Goal: Transaction & Acquisition: Obtain resource

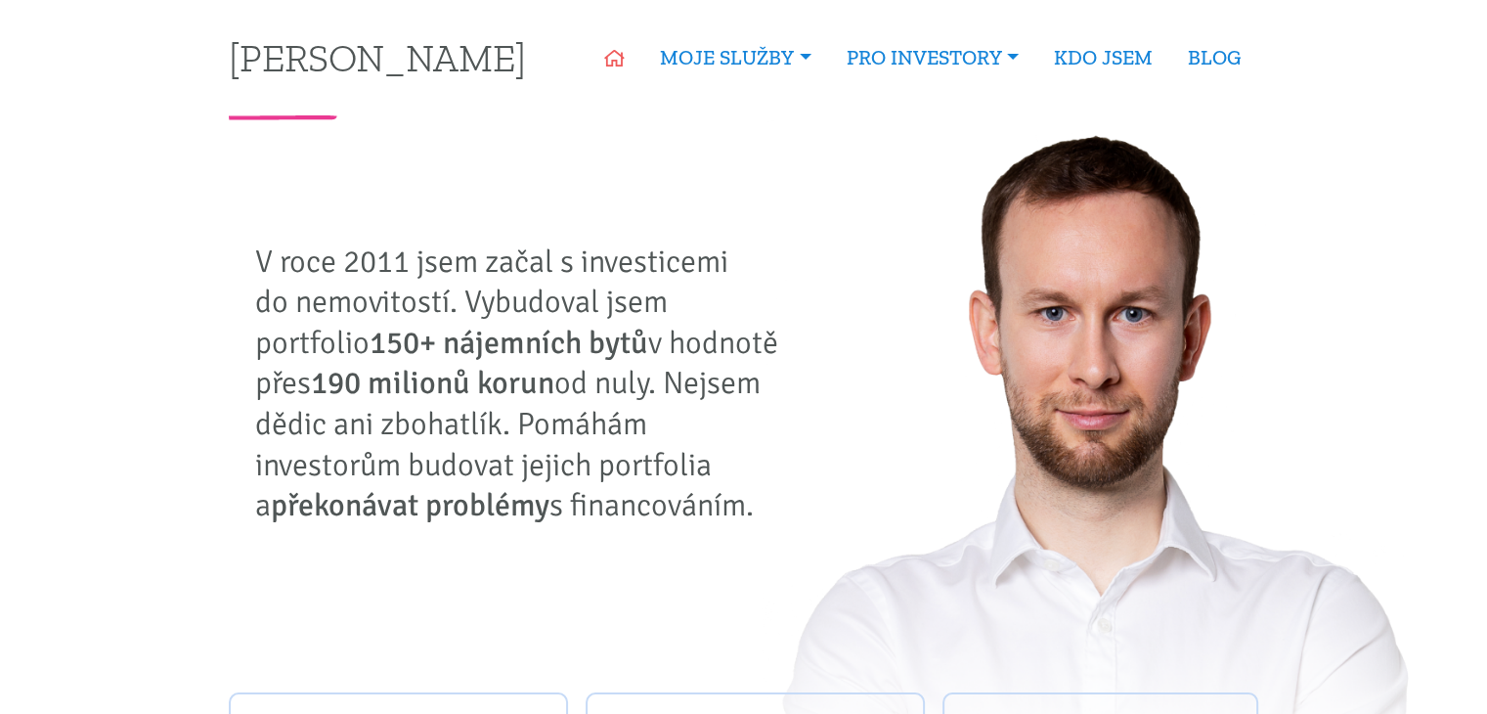
click at [613, 61] on icon at bounding box center [614, 59] width 21 height 18
click at [1085, 60] on link "KDO JSEM" at bounding box center [1103, 57] width 134 height 45
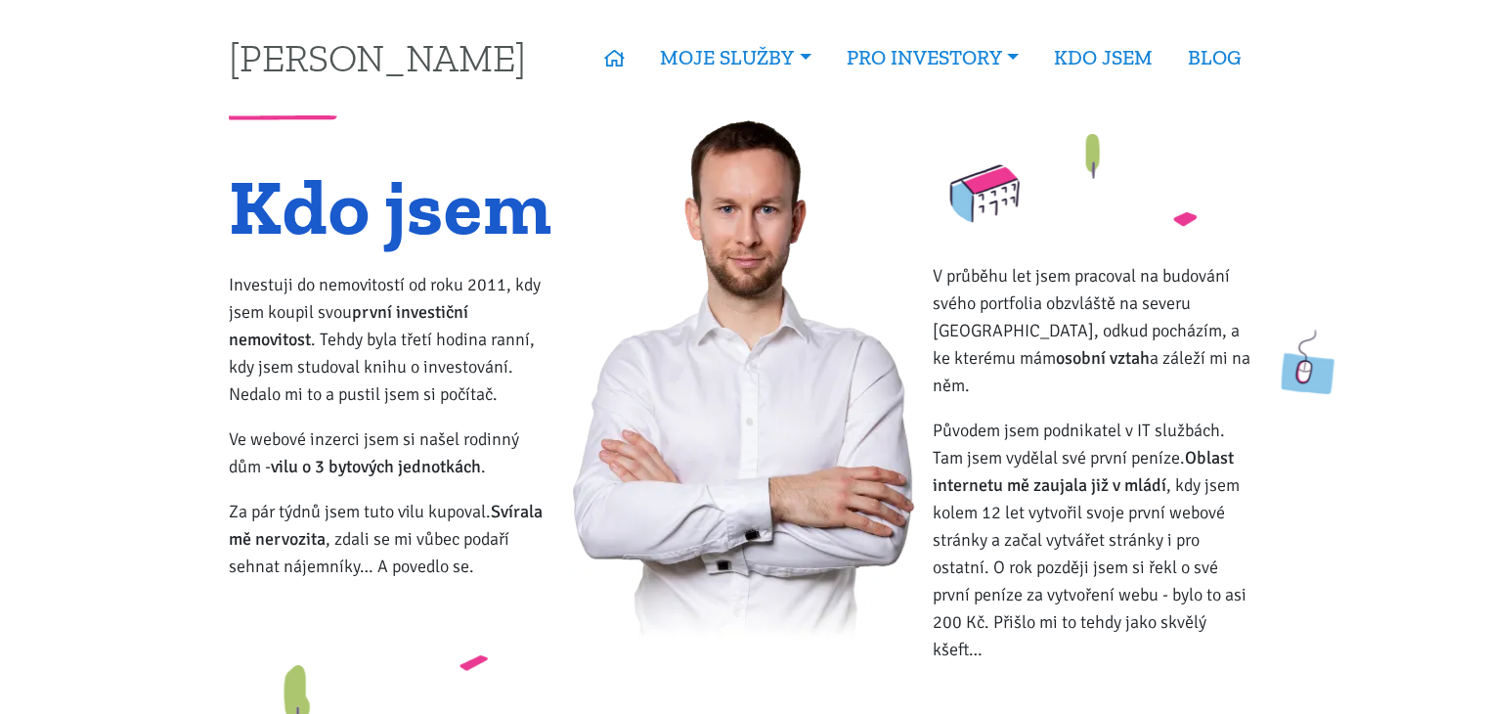
click at [1203, 51] on link "BLOG" at bounding box center [1214, 57] width 88 height 45
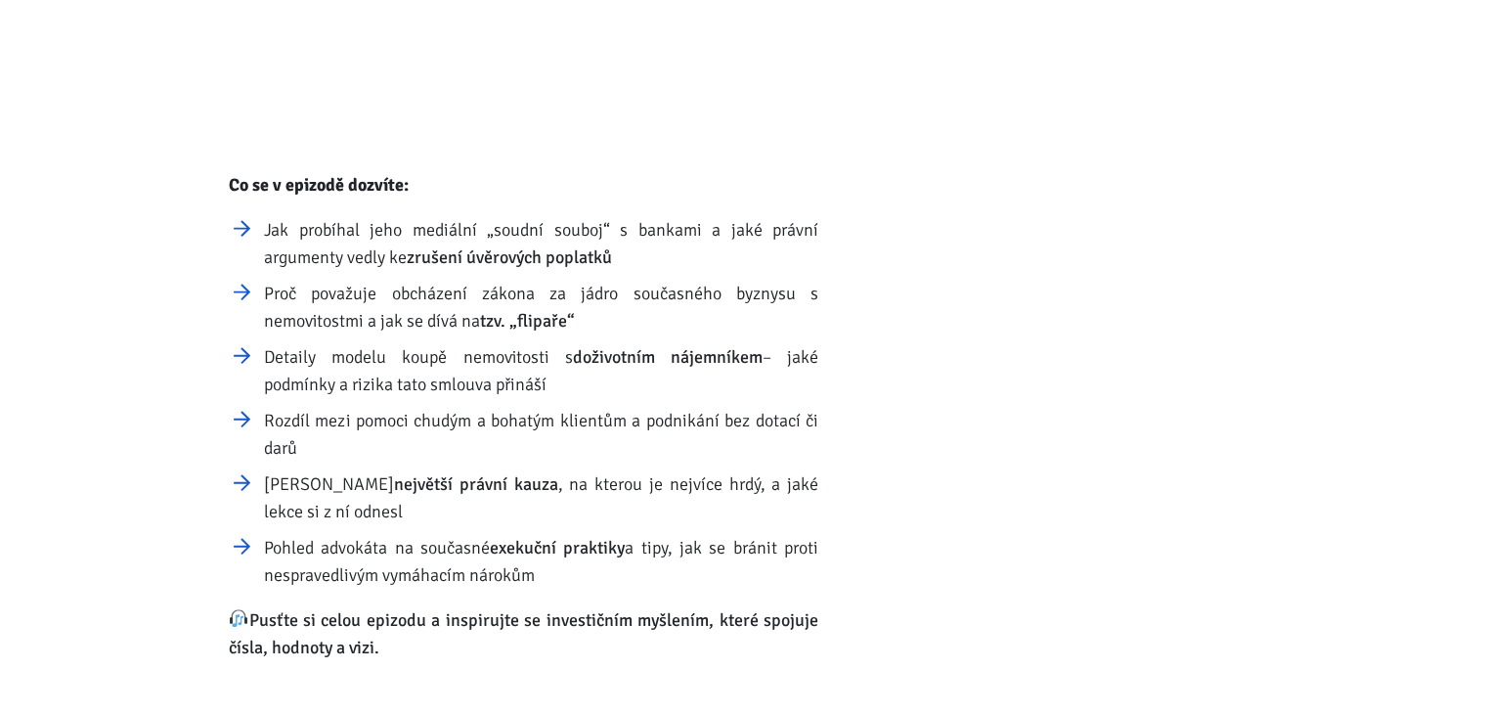
scroll to position [64194, 0]
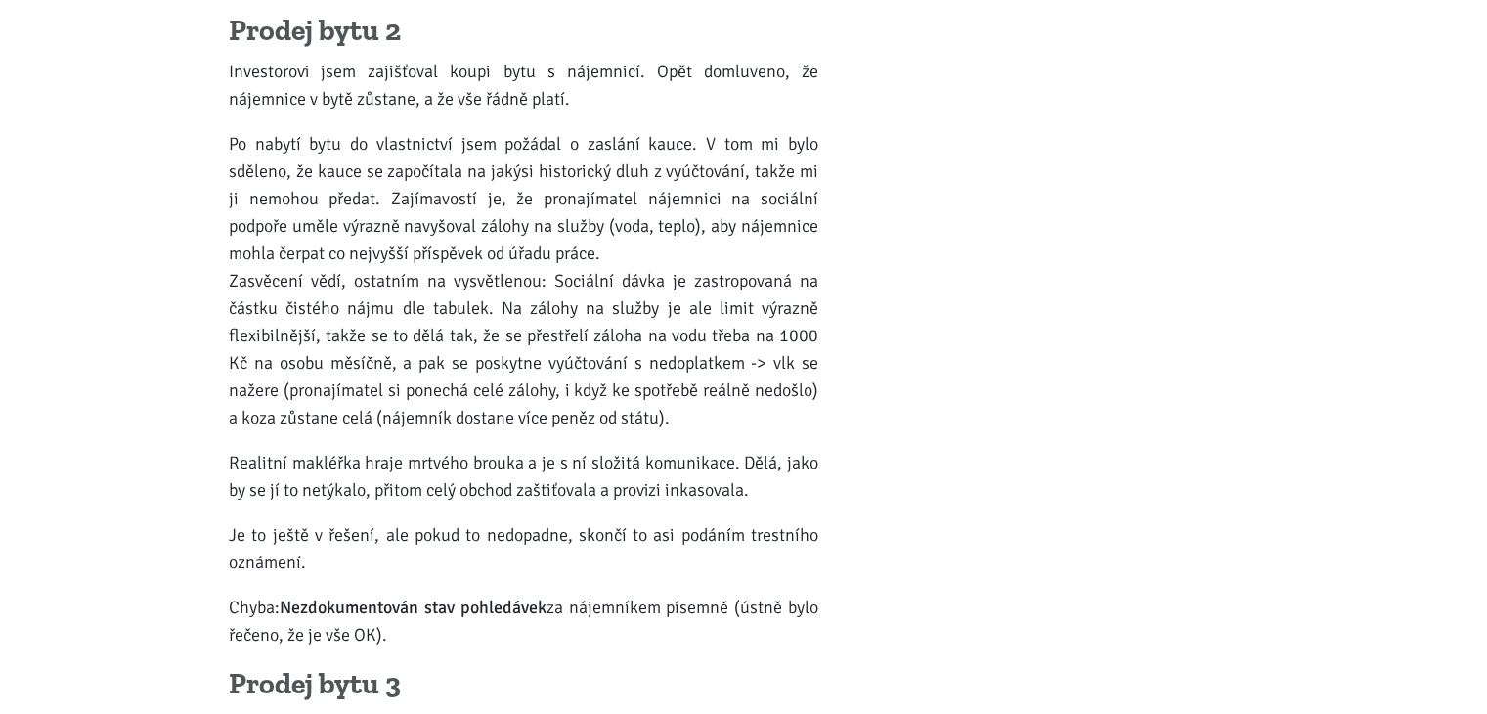
click at [631, 449] on p "Realitní makléřka hraje mrtvého brouka a je s ní složitá komunikace. Dělá, jako…" at bounding box center [523, 476] width 589 height 55
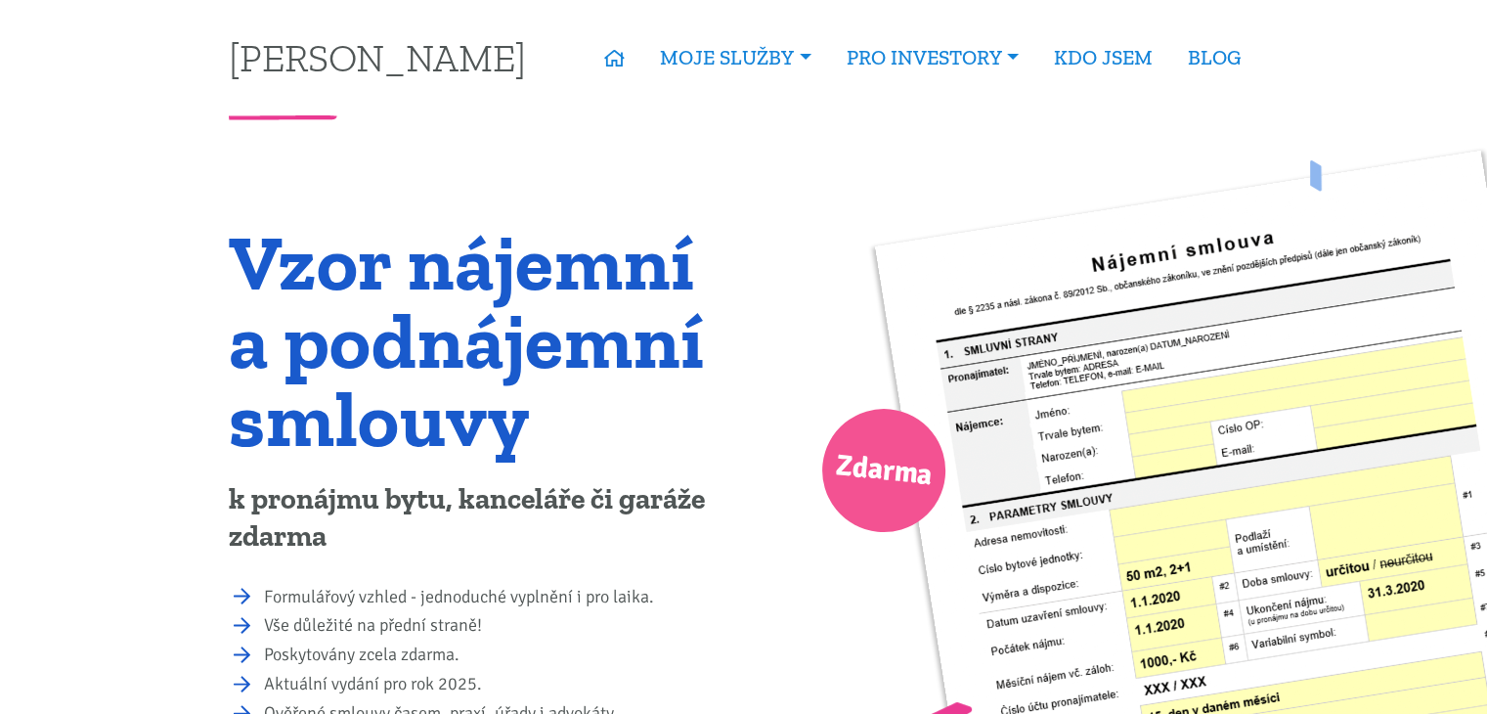
click at [567, 547] on p "k pronájmu bytu, kanceláře či garáže zdarma" at bounding box center [479, 518] width 501 height 74
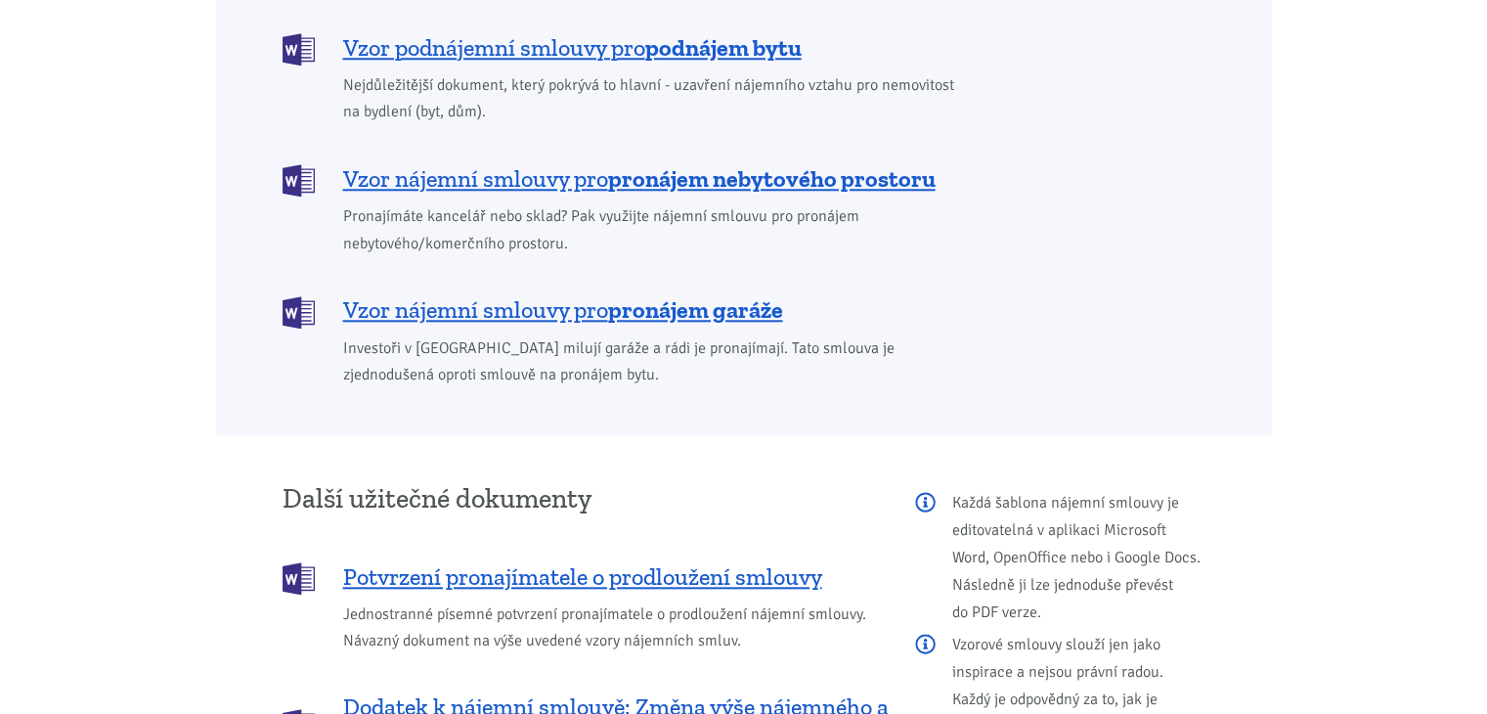
scroll to position [1705, 0]
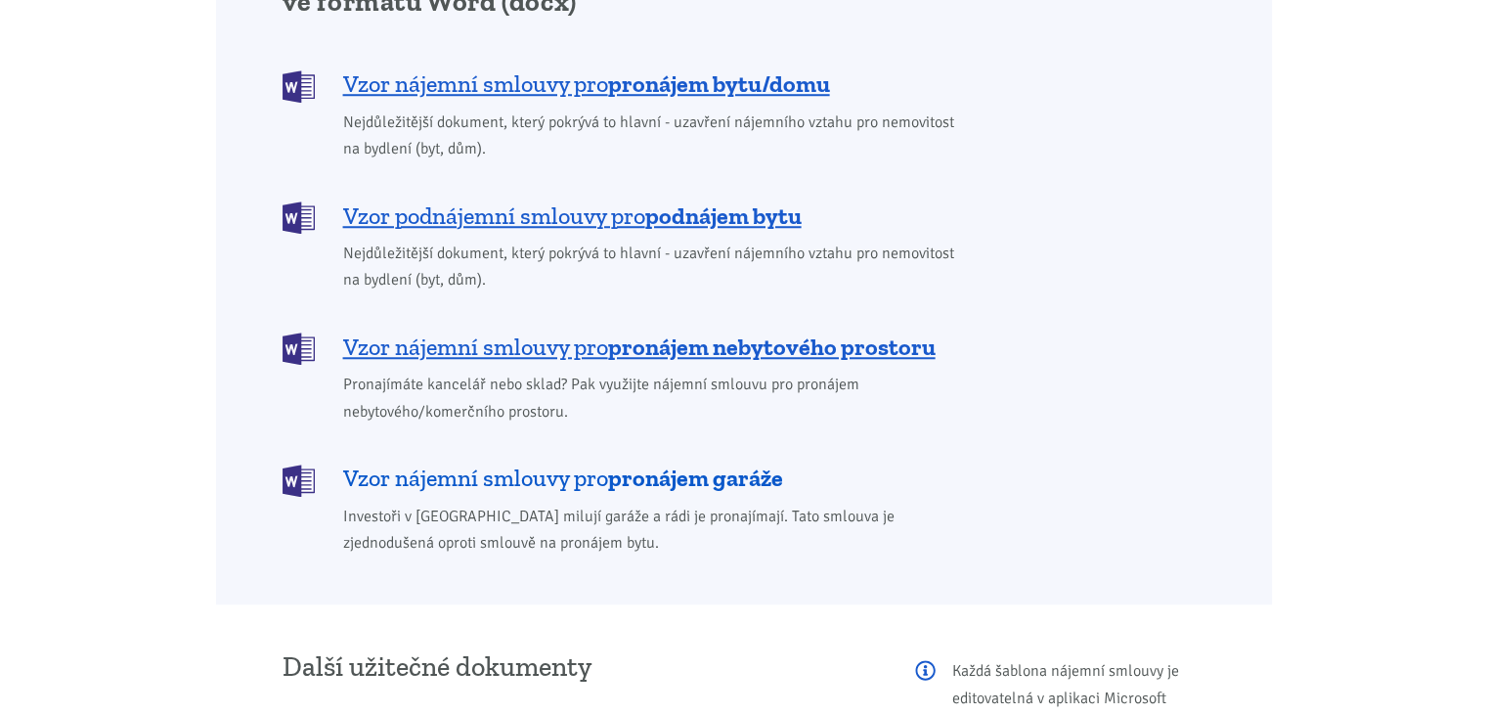
click at [480, 462] on span "Vzor nájemní smlouvy pro pronájem garáže" at bounding box center [563, 477] width 440 height 31
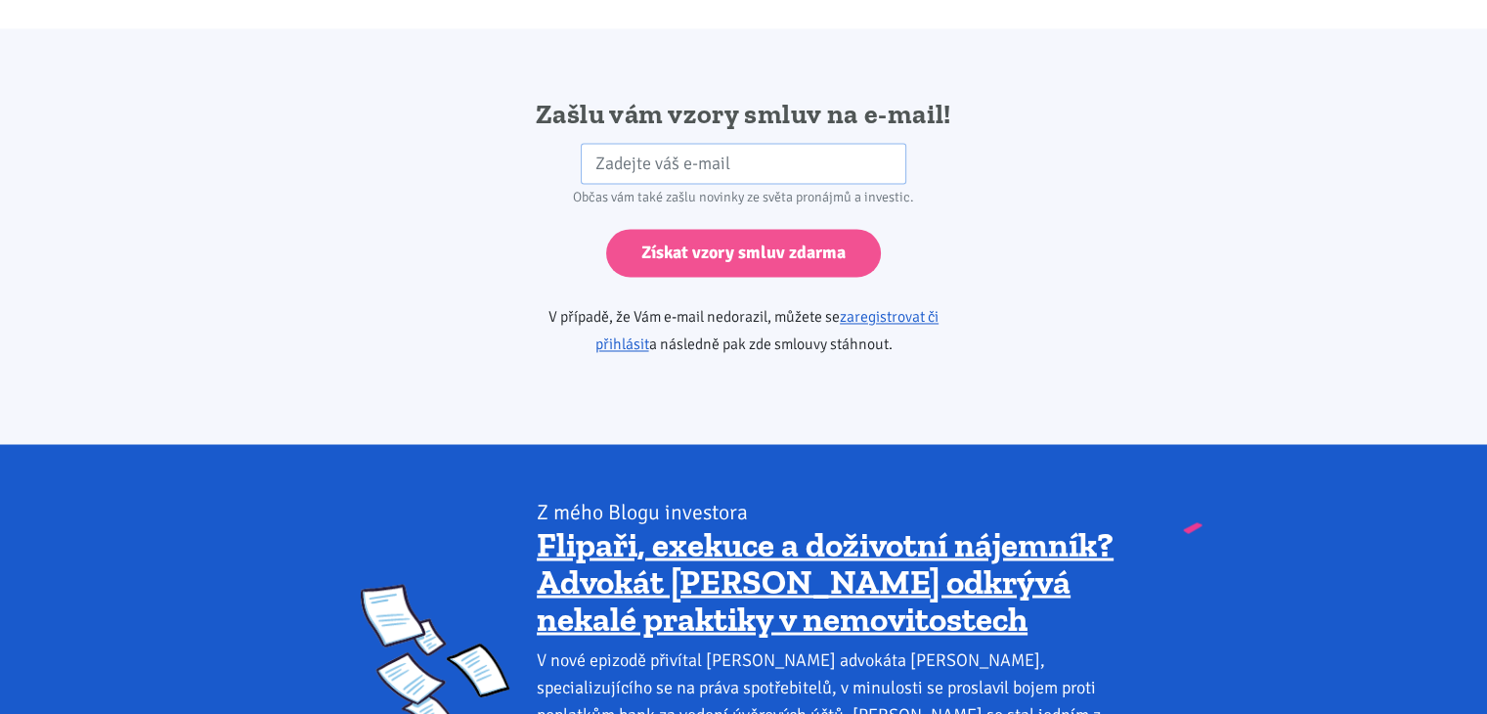
scroll to position [3265, 0]
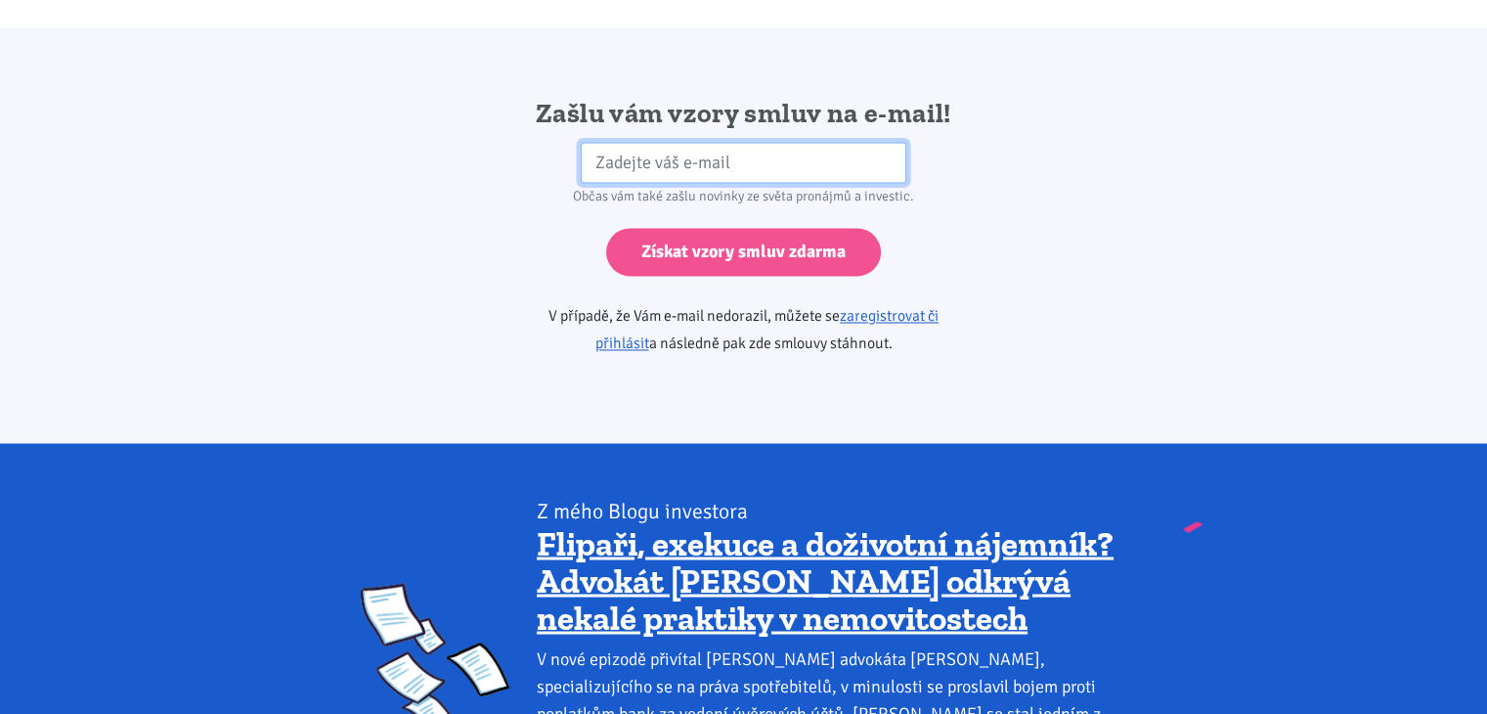
click at [777, 142] on input "email" at bounding box center [743, 163] width 325 height 42
type input "jmikes100@gmail.com"
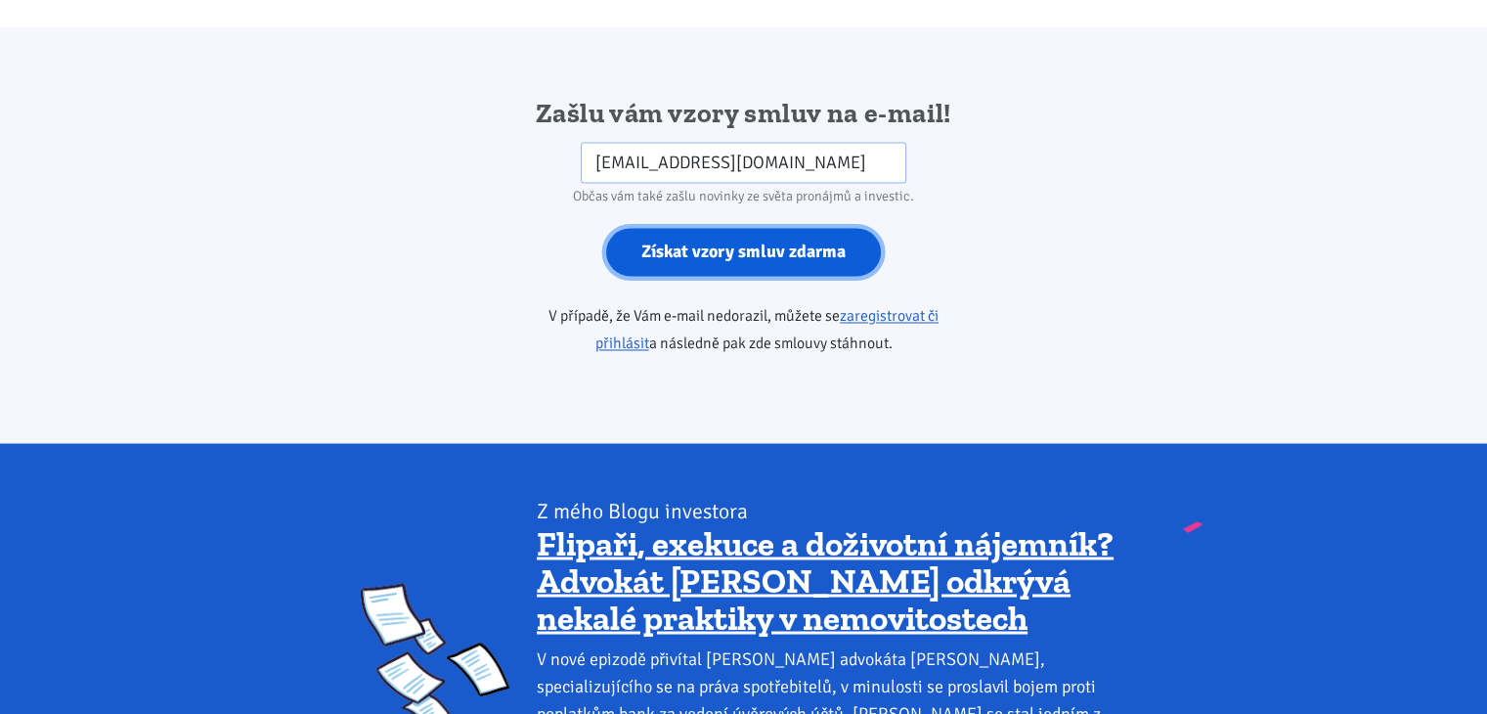
click at [679, 231] on input "Získat vzory smluv zdarma" at bounding box center [743, 252] width 275 height 48
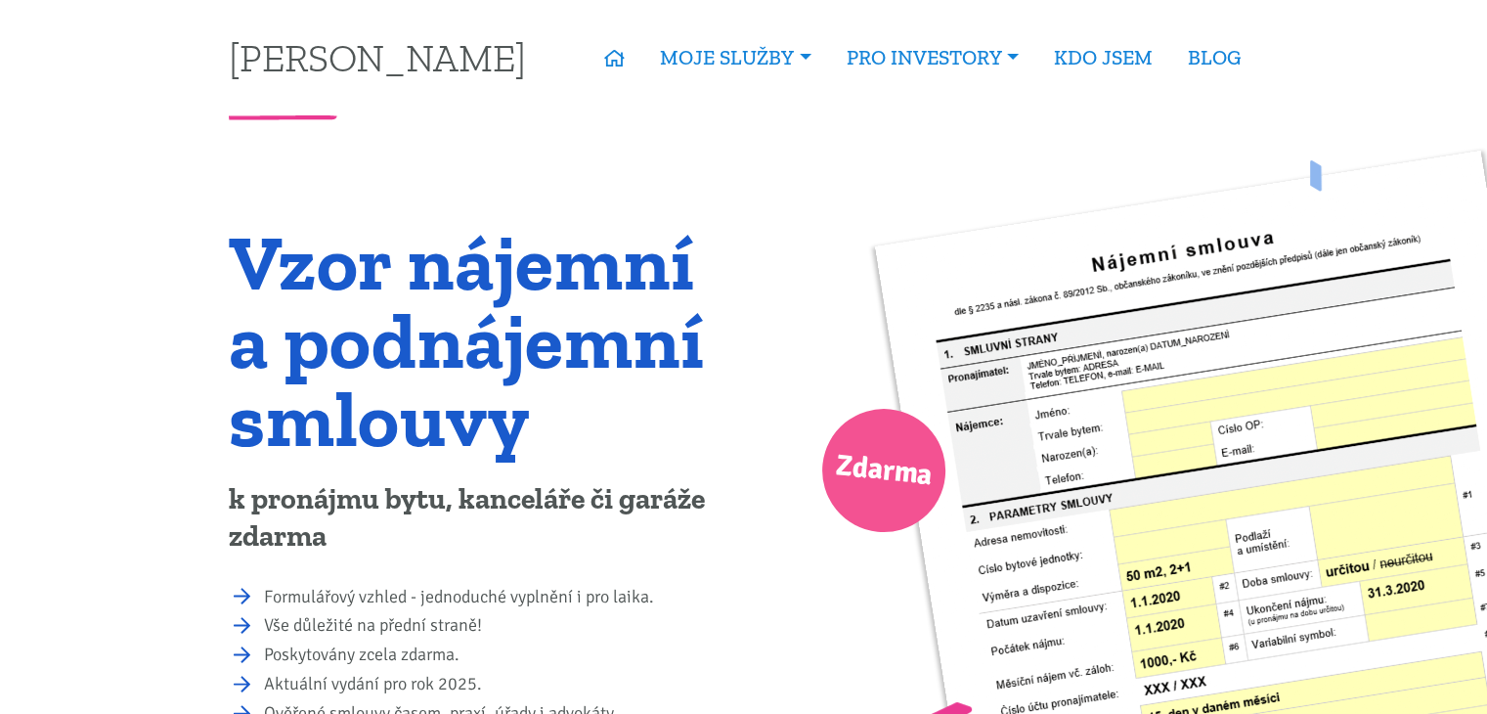
scroll to position [1798, 0]
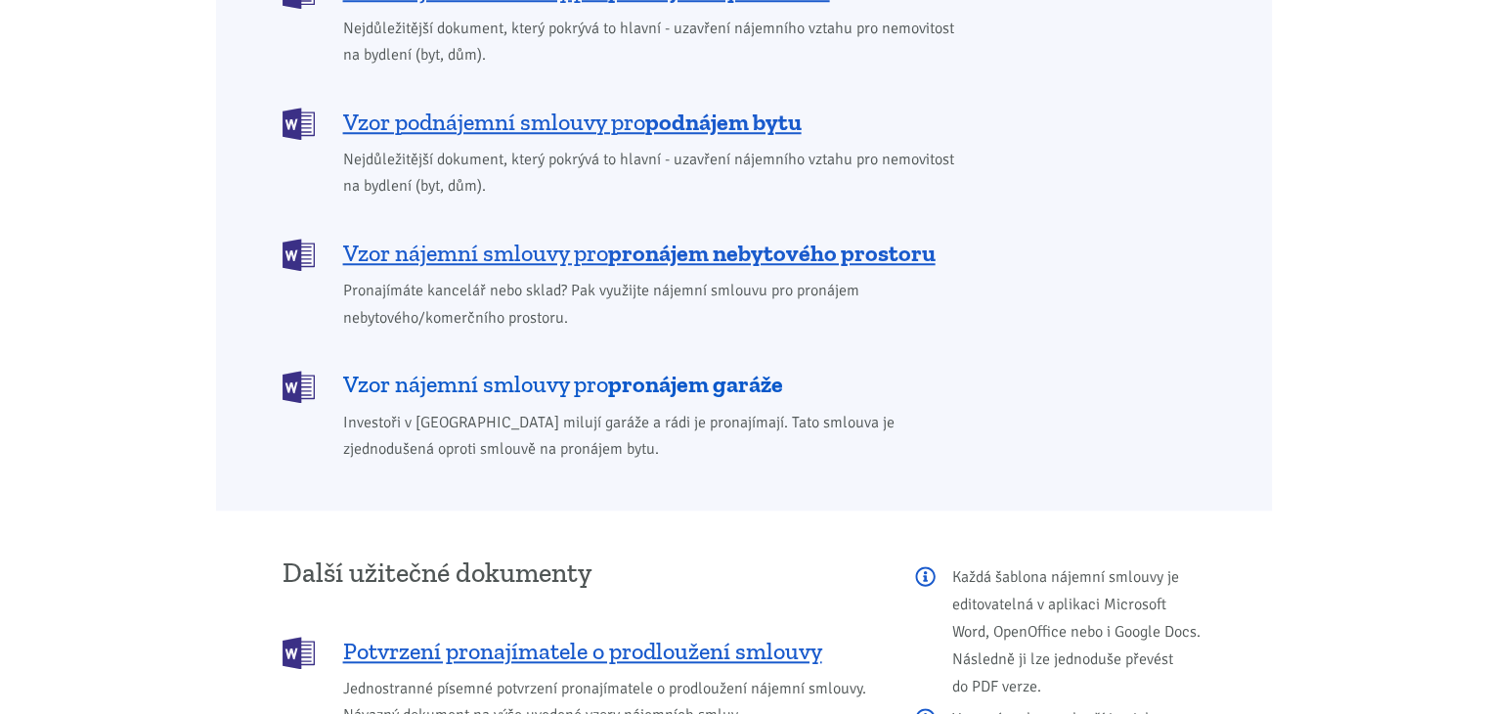
click at [471, 368] on span "Vzor nájemní smlouvy pro pronájem garáže" at bounding box center [563, 383] width 440 height 31
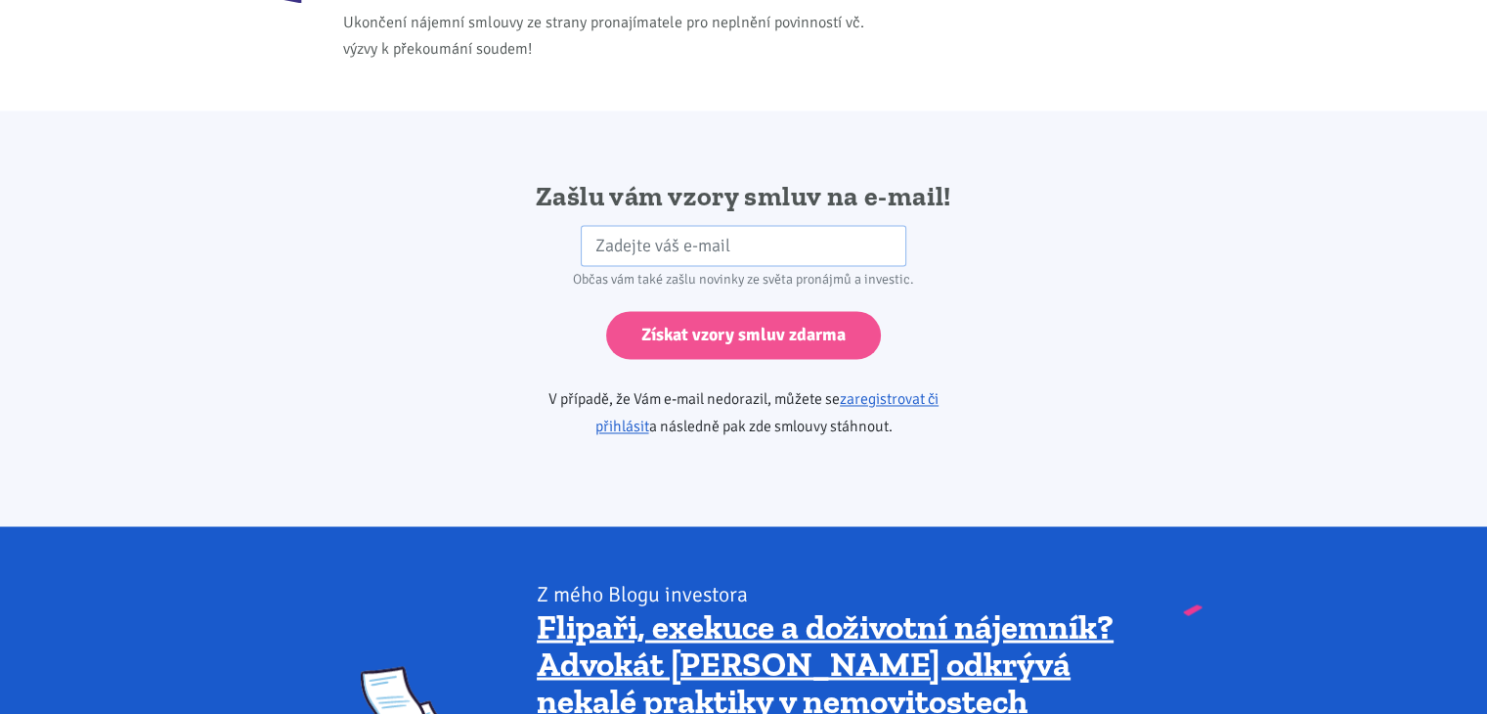
scroll to position [3265, 0]
